Goal: Transaction & Acquisition: Purchase product/service

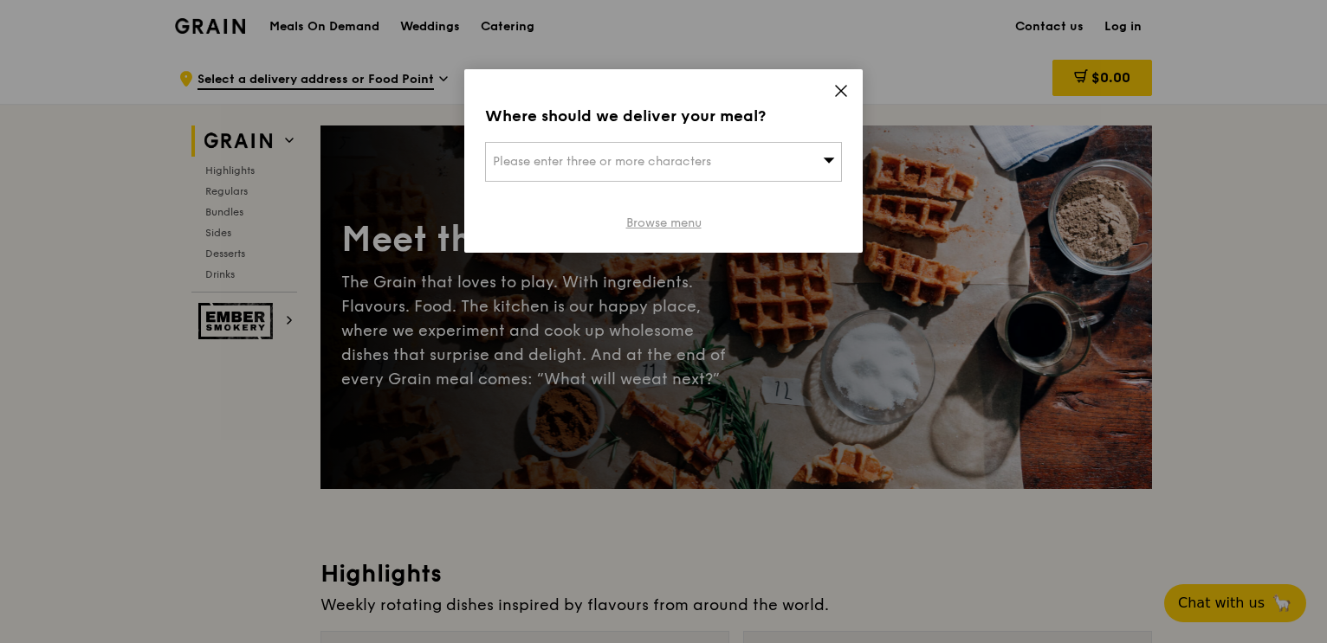
click at [634, 225] on link "Browse menu" at bounding box center [663, 223] width 75 height 17
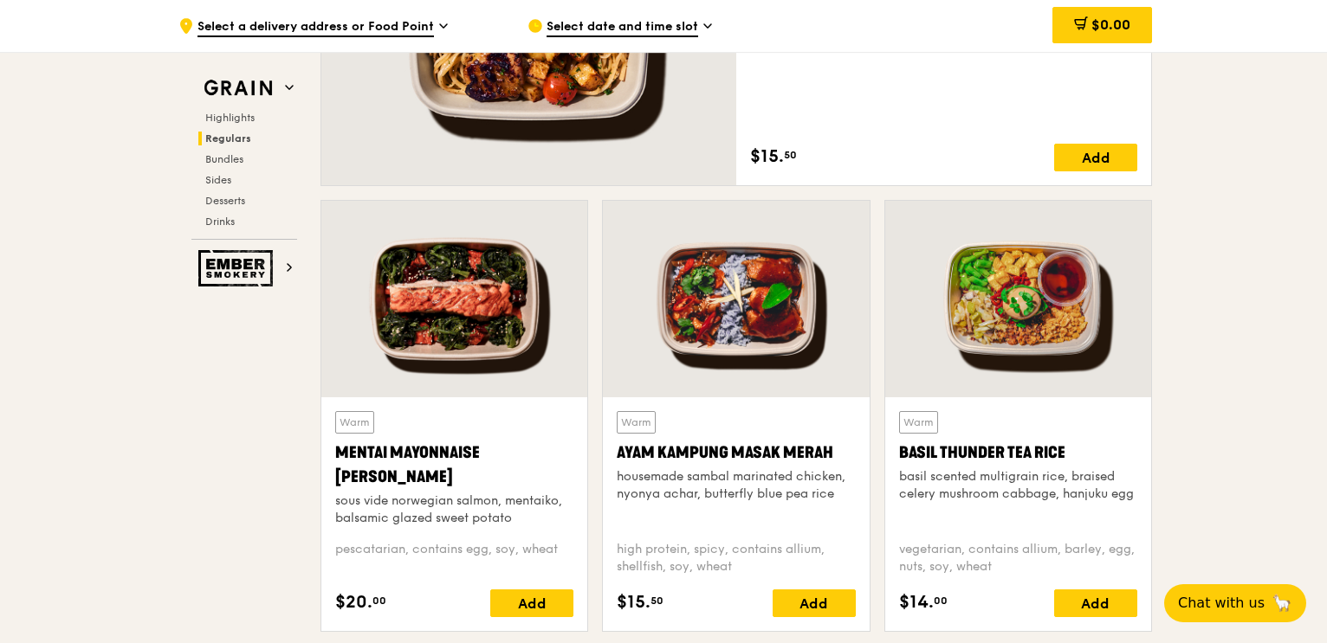
scroll to position [1472, 0]
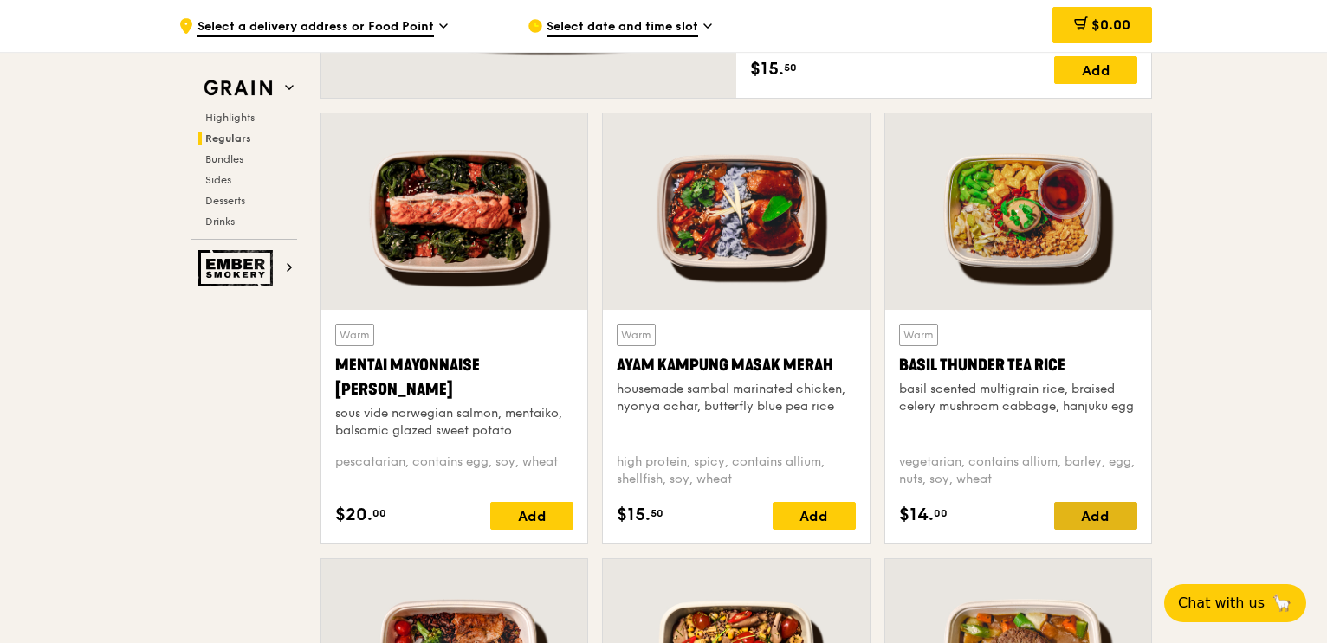
click at [1120, 517] on div "Add" at bounding box center [1095, 516] width 83 height 28
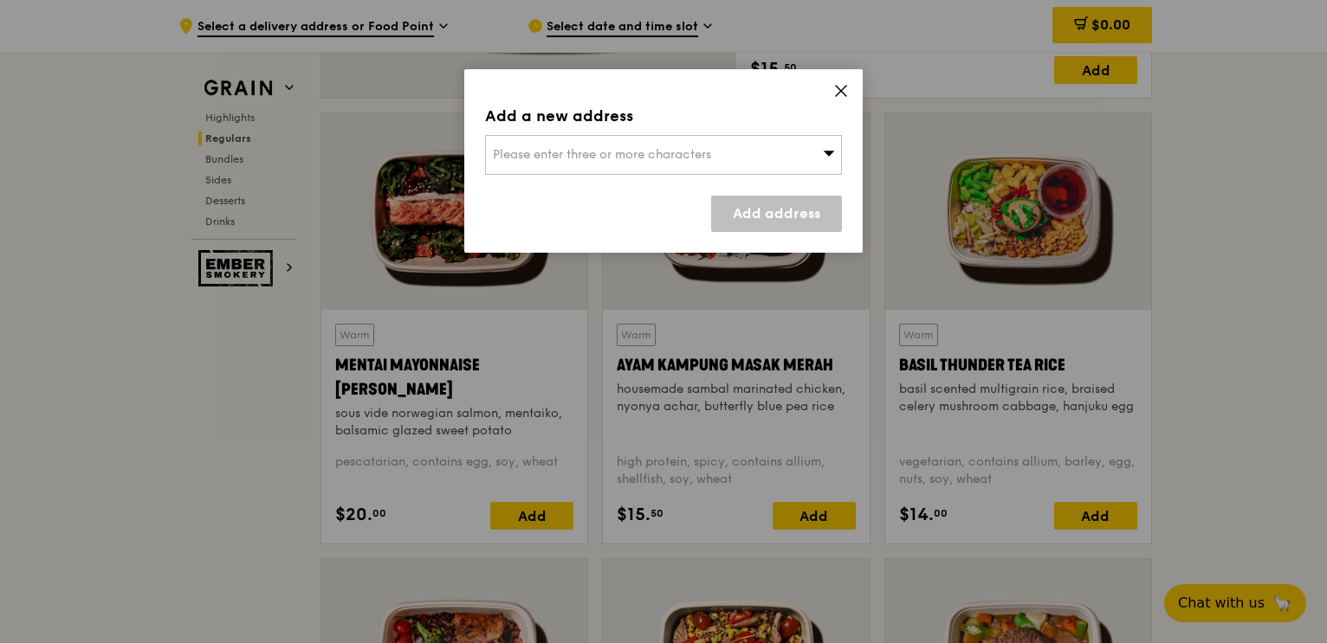
click at [710, 158] on span "Please enter three or more characters" at bounding box center [602, 154] width 218 height 15
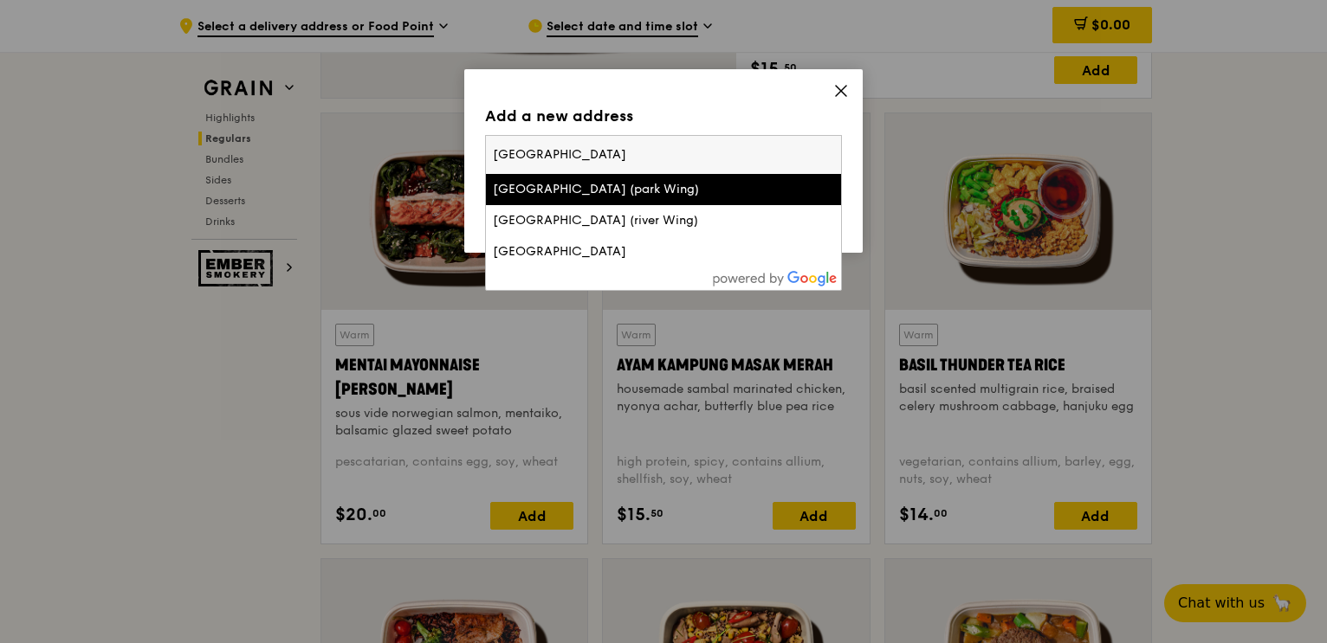
type input "[GEOGRAPHIC_DATA]"
click at [570, 184] on div "[GEOGRAPHIC_DATA] (park Wing)" at bounding box center [621, 189] width 256 height 17
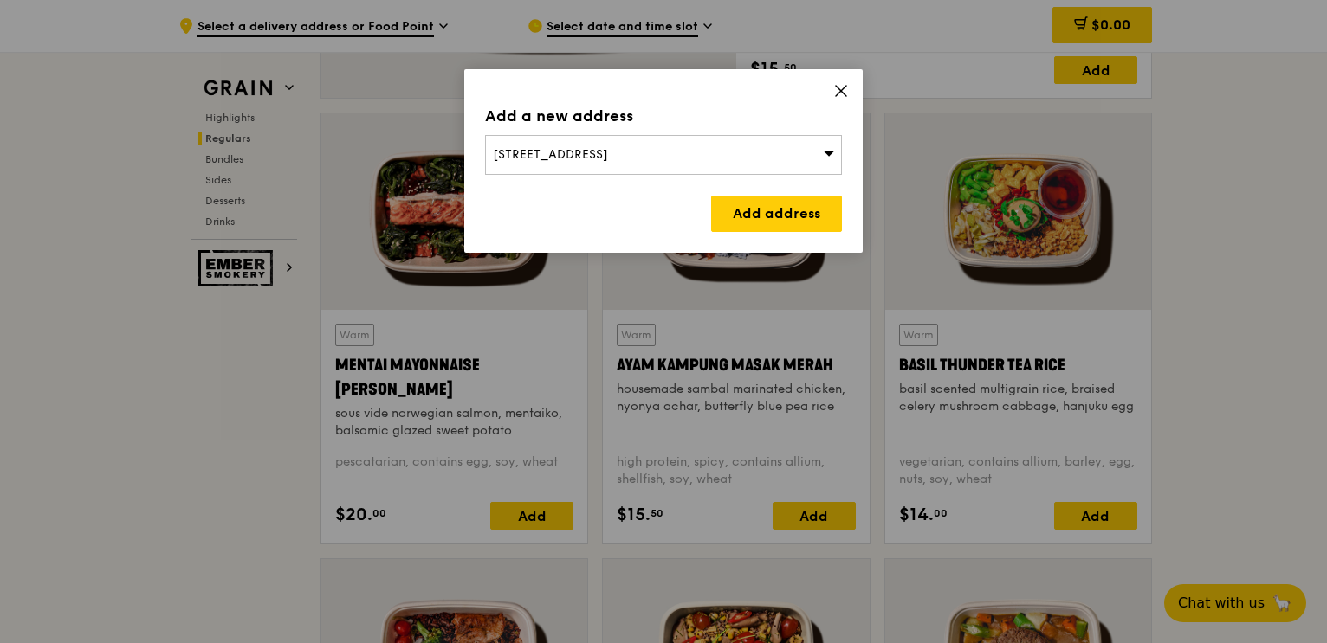
drag, startPoint x: 809, startPoint y: 212, endPoint x: 794, endPoint y: 215, distance: 14.9
click at [808, 212] on link "Add address" at bounding box center [776, 214] width 131 height 36
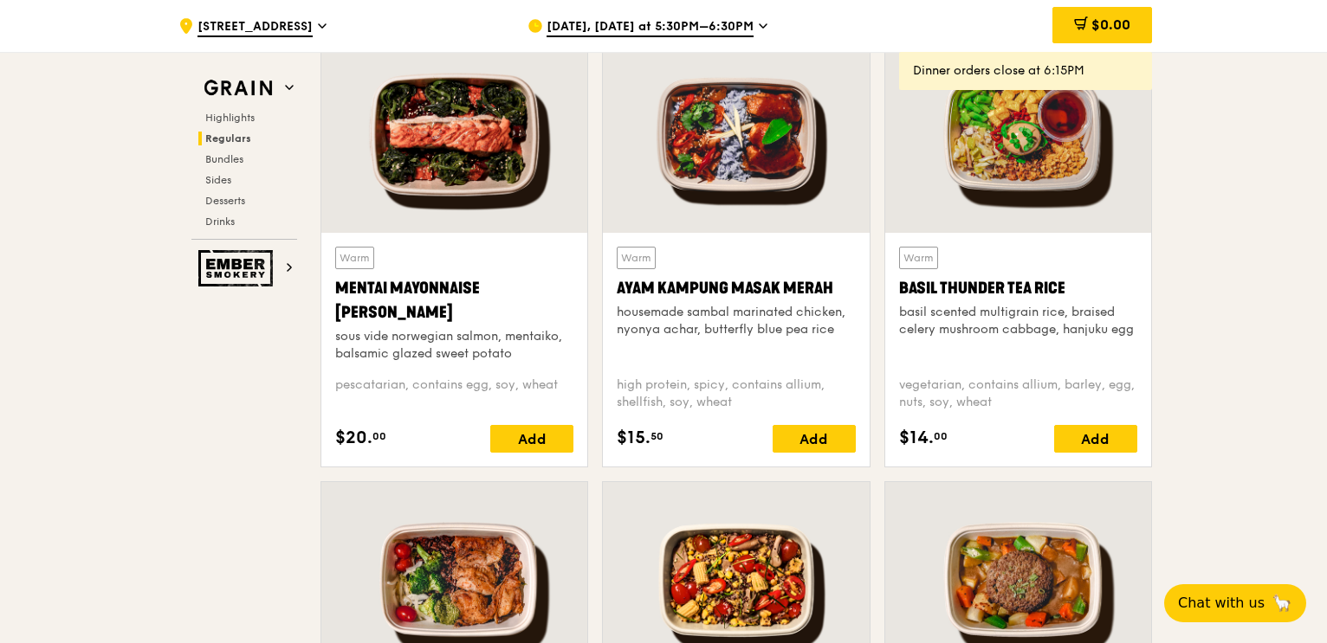
scroll to position [1732, 0]
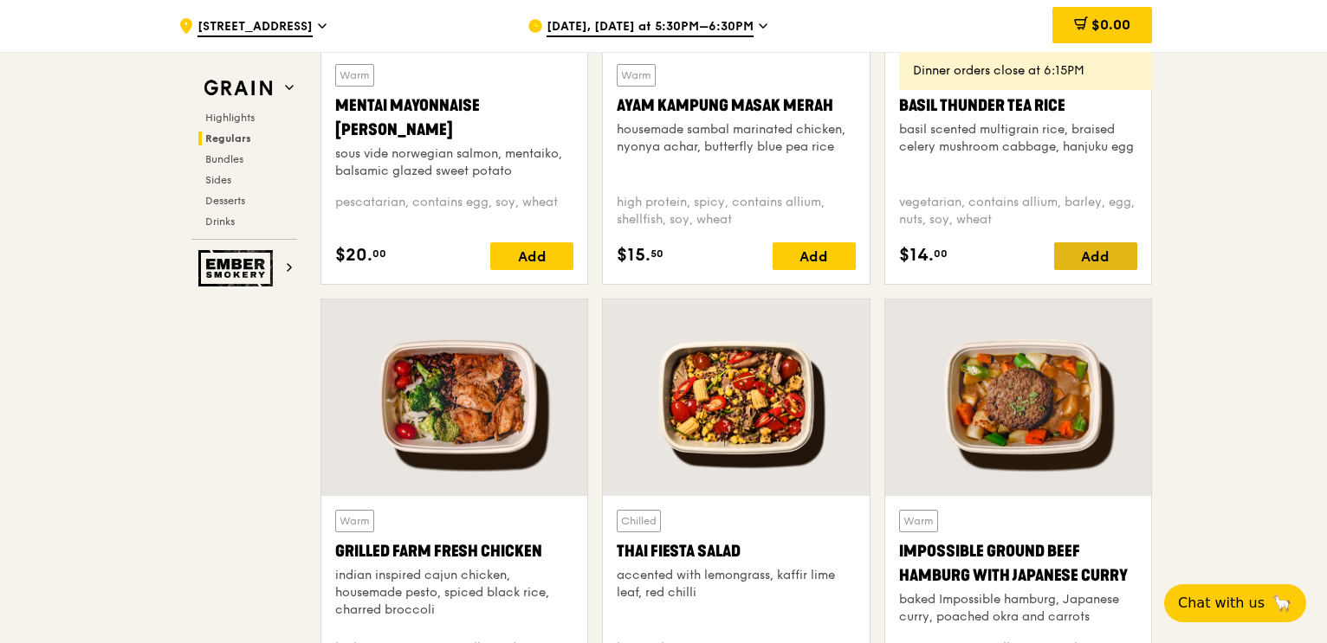
click at [1109, 246] on div "Add" at bounding box center [1095, 256] width 83 height 28
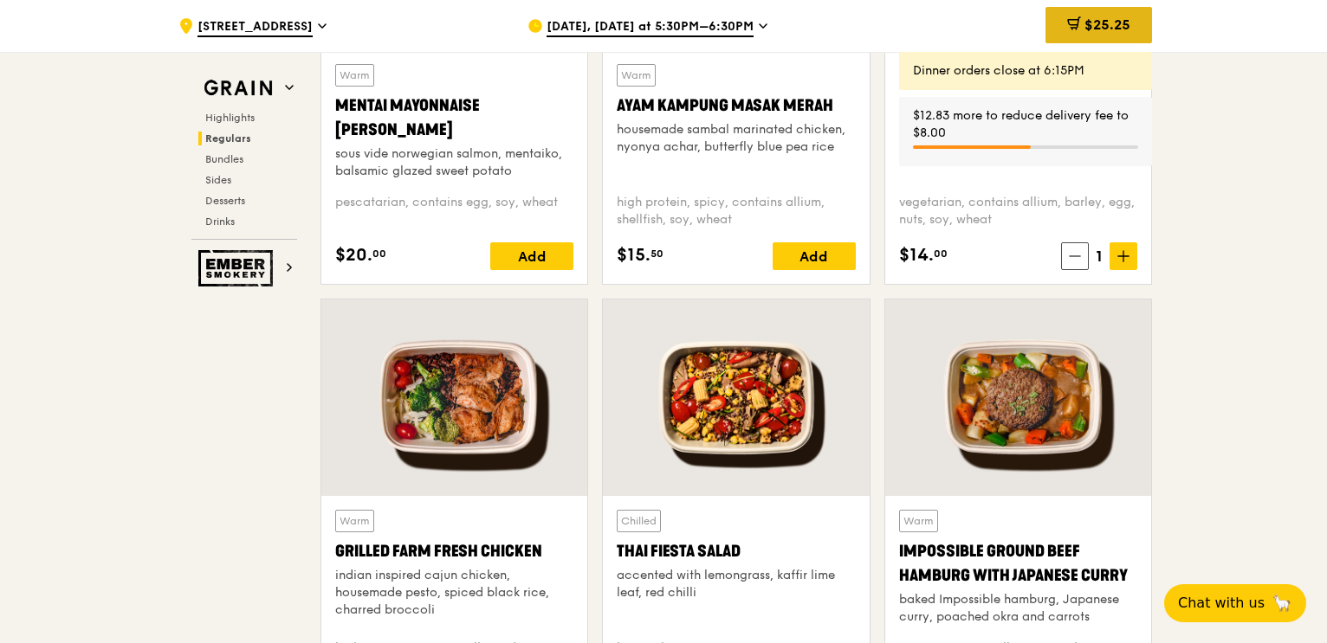
click at [1107, 31] on span "$25.25" at bounding box center [1107, 24] width 46 height 16
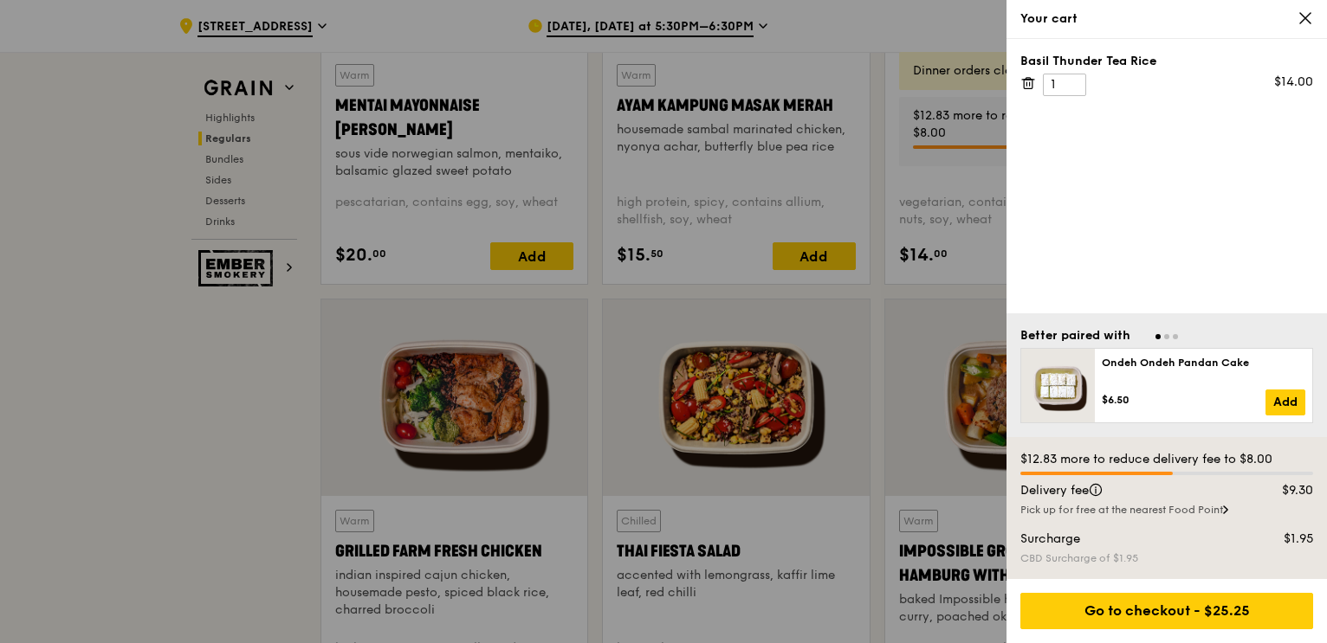
scroll to position [1819, 0]
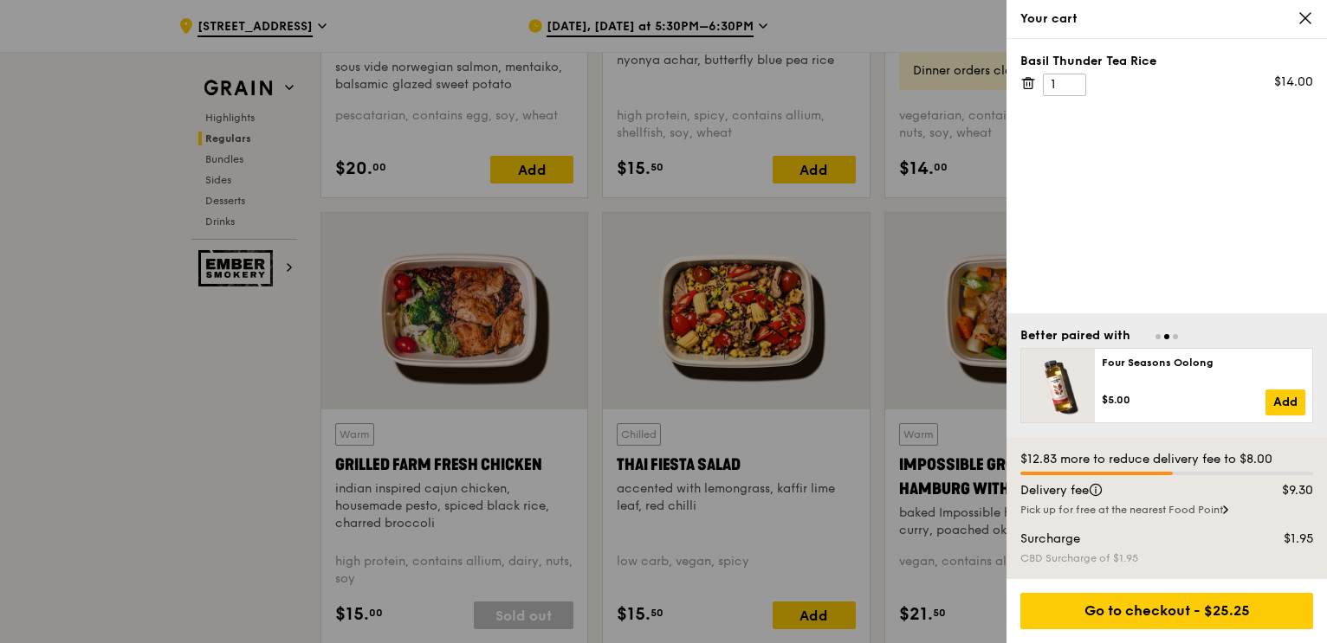
click at [1303, 23] on icon at bounding box center [1305, 18] width 16 height 16
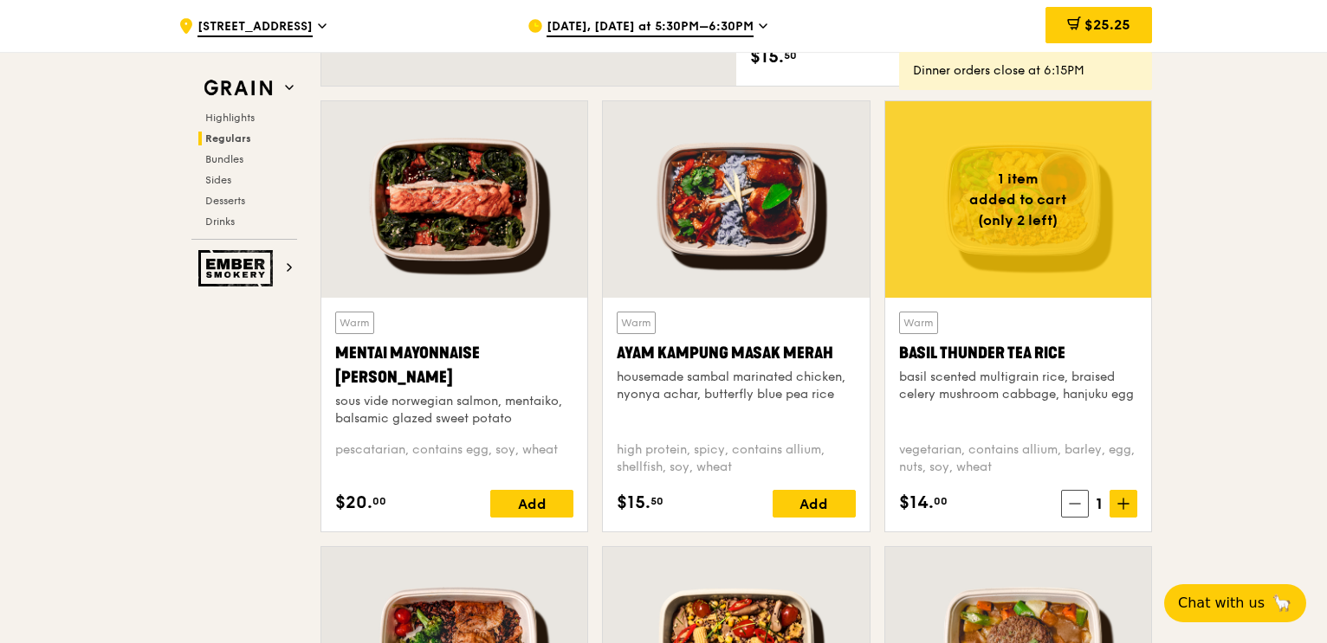
scroll to position [1386, 0]
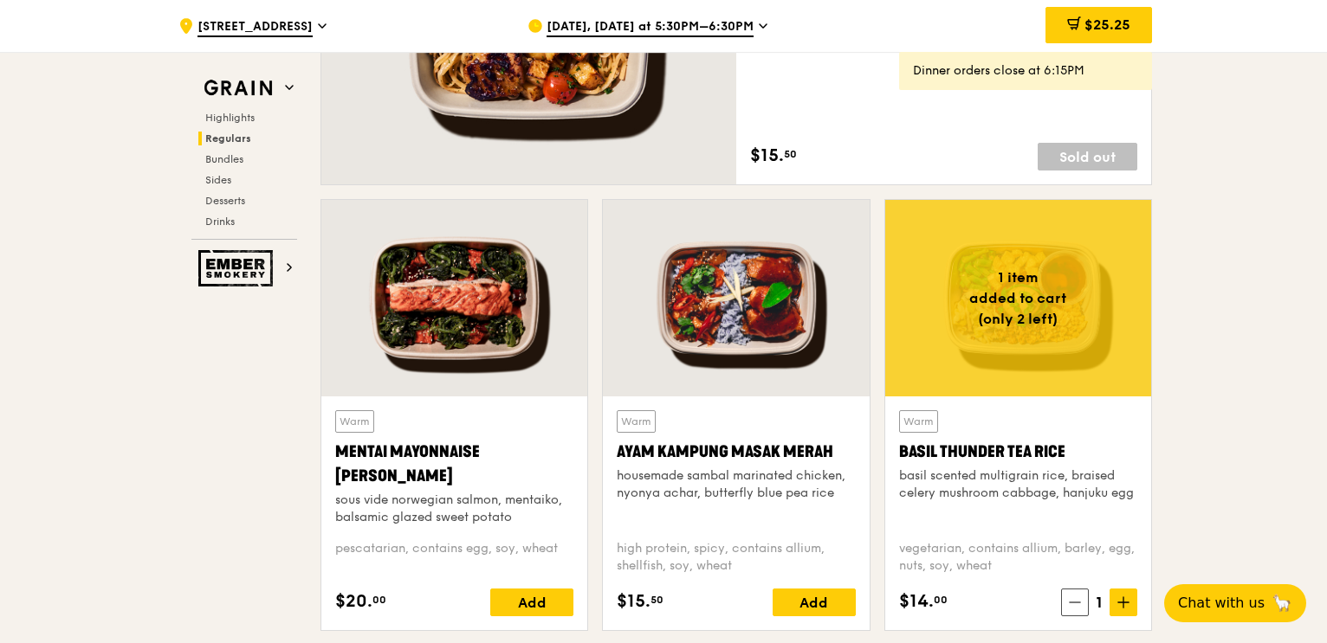
click at [1024, 431] on div "Warm Basil Thunder Tea [PERSON_NAME] scented multigrain rice, braised celery mu…" at bounding box center [1018, 468] width 238 height 116
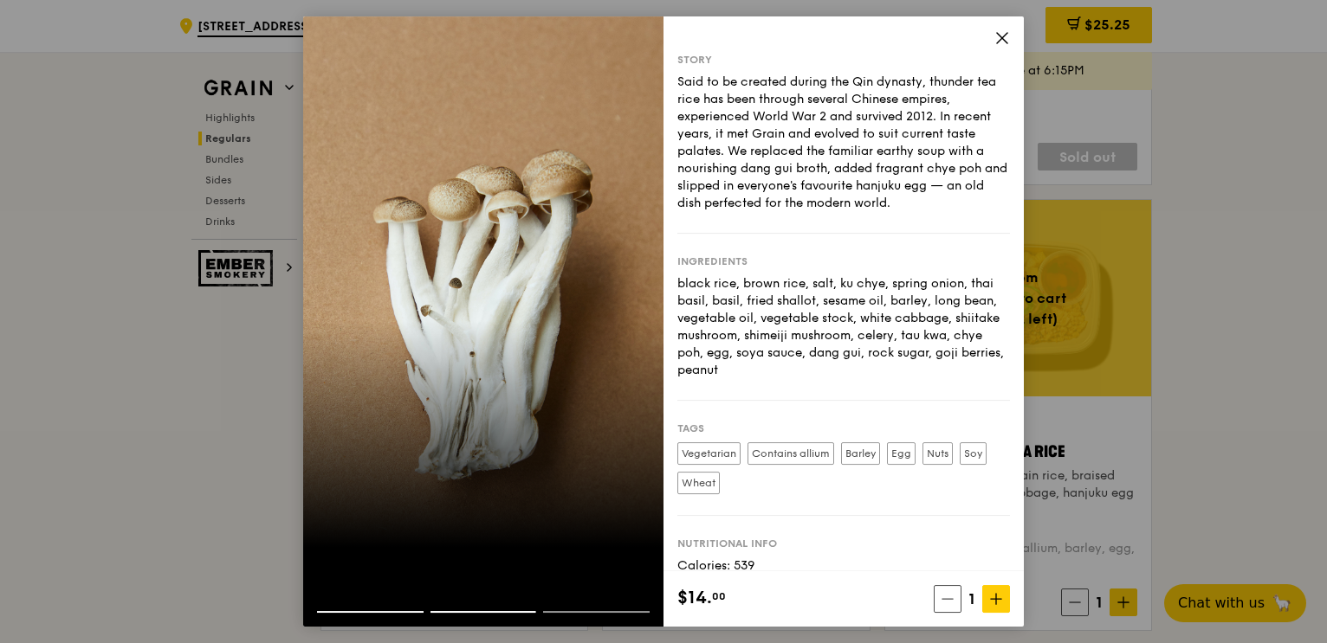
click at [1003, 36] on icon at bounding box center [1002, 38] width 10 height 10
